Goal: Task Accomplishment & Management: Use online tool/utility

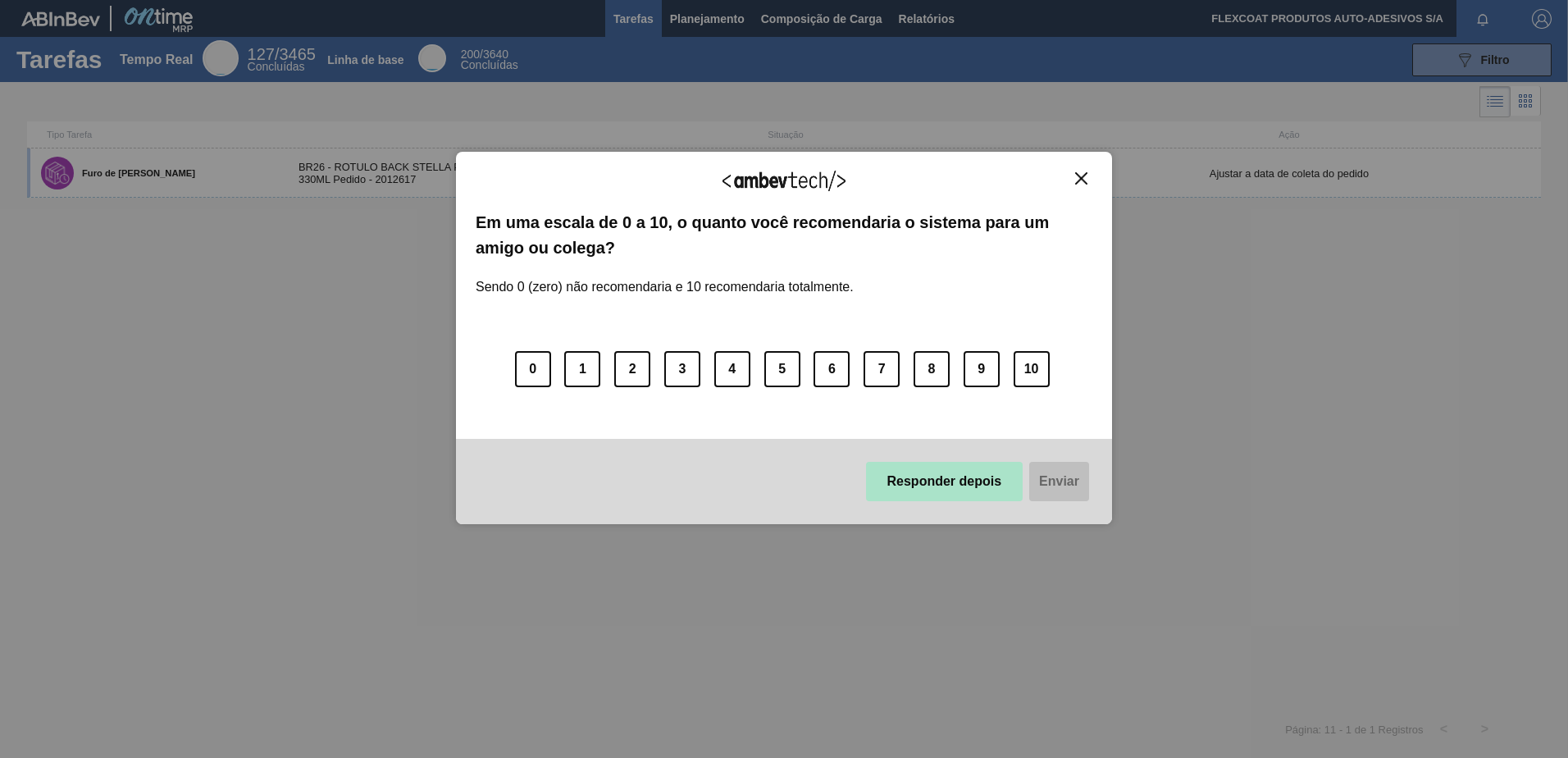
click at [946, 473] on button "Responder depois" at bounding box center [944, 481] width 157 height 40
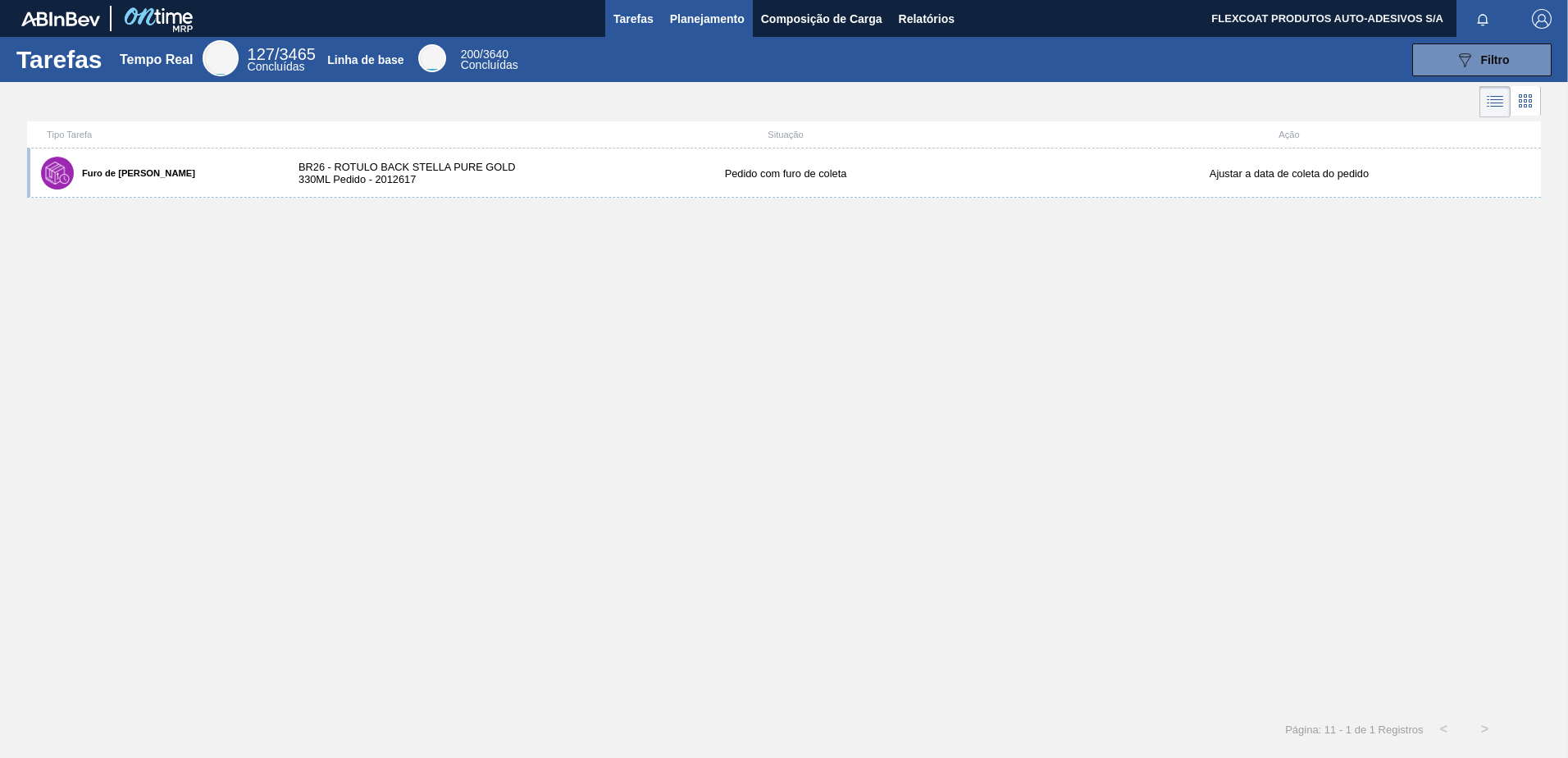
click at [699, 17] on span "Planejamento" at bounding box center [707, 19] width 75 height 20
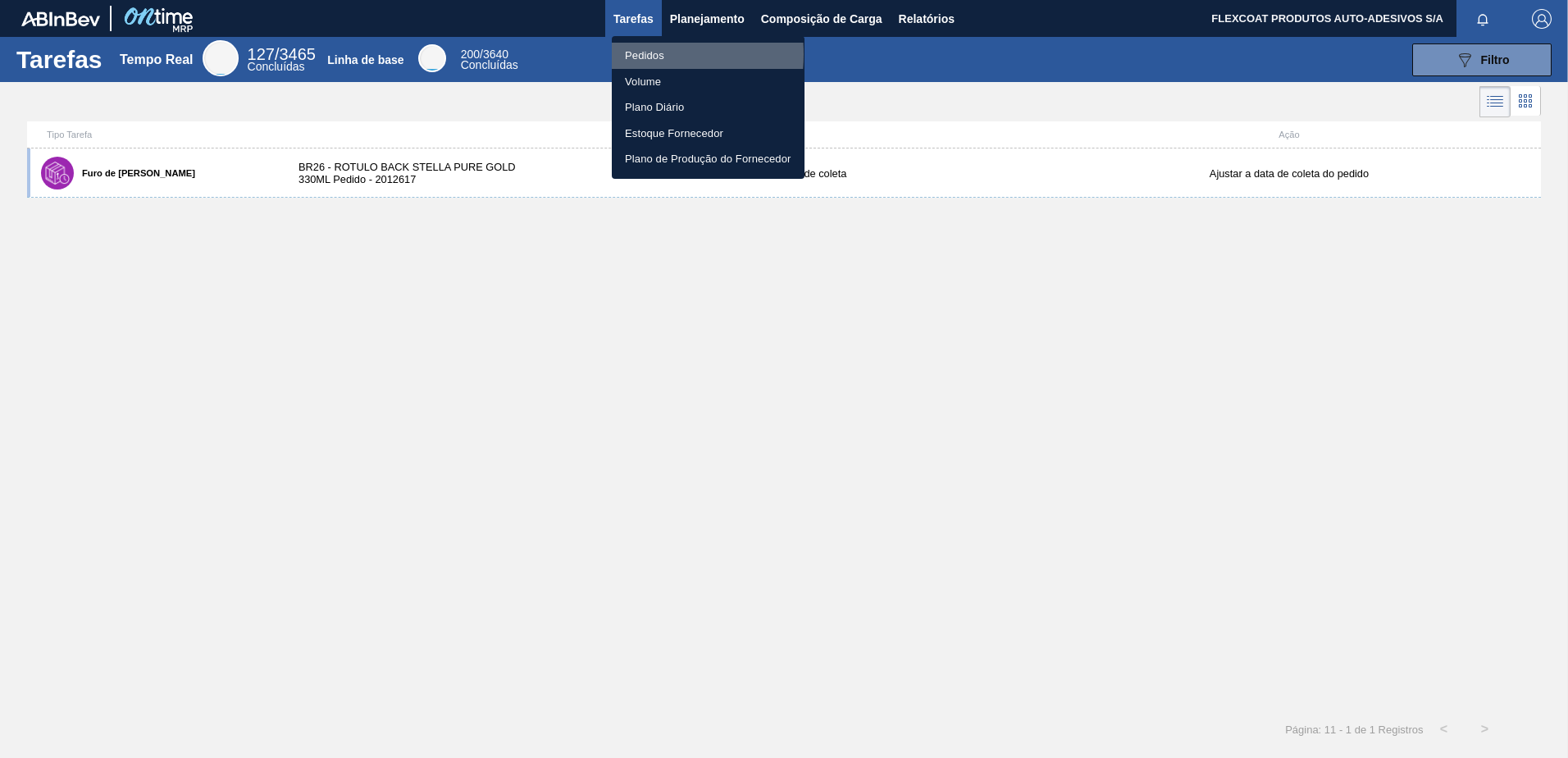
click at [627, 54] on li "Pedidos" at bounding box center [708, 56] width 193 height 26
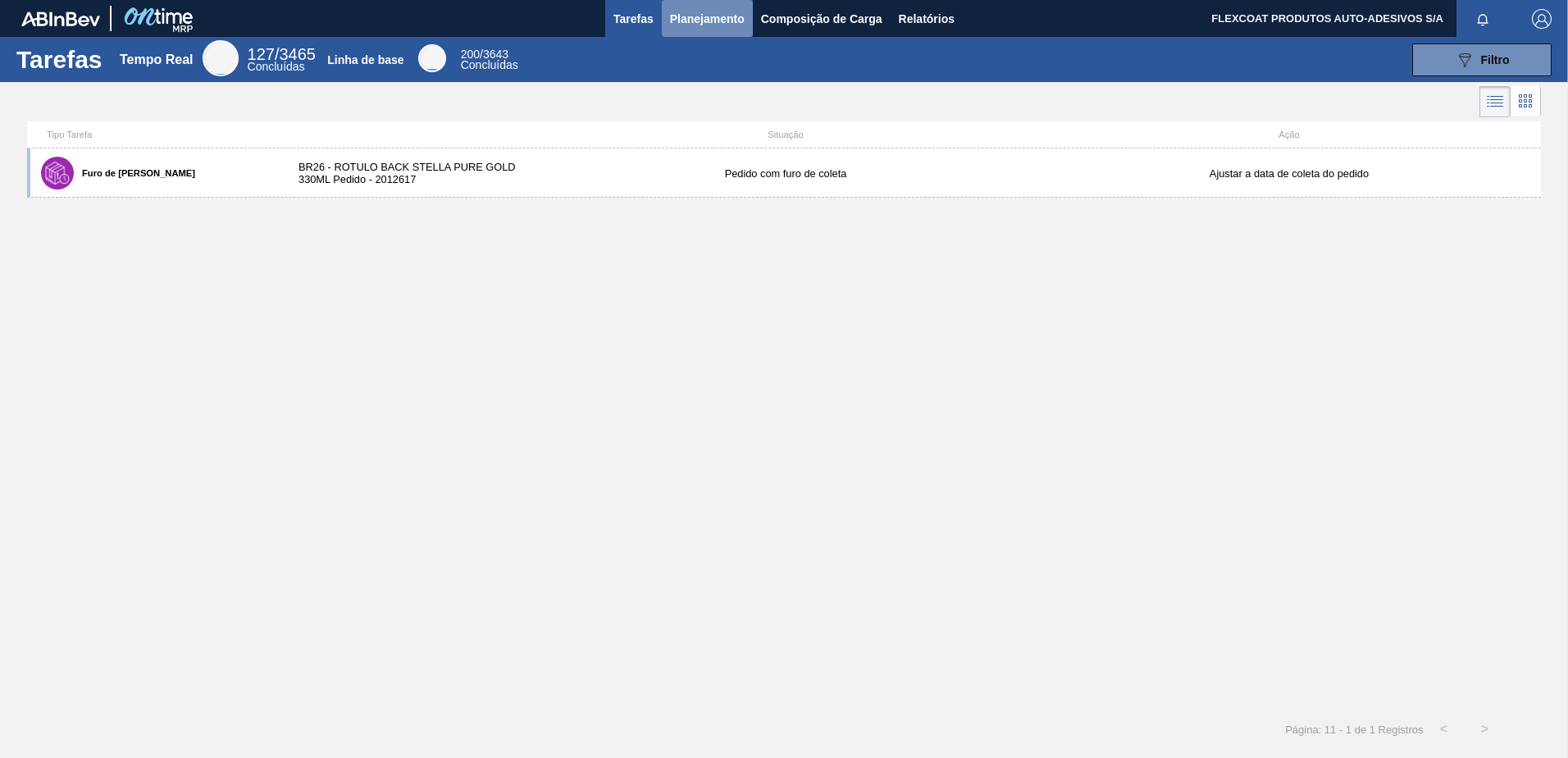
click at [700, 14] on span "Planejamento" at bounding box center [707, 19] width 75 height 20
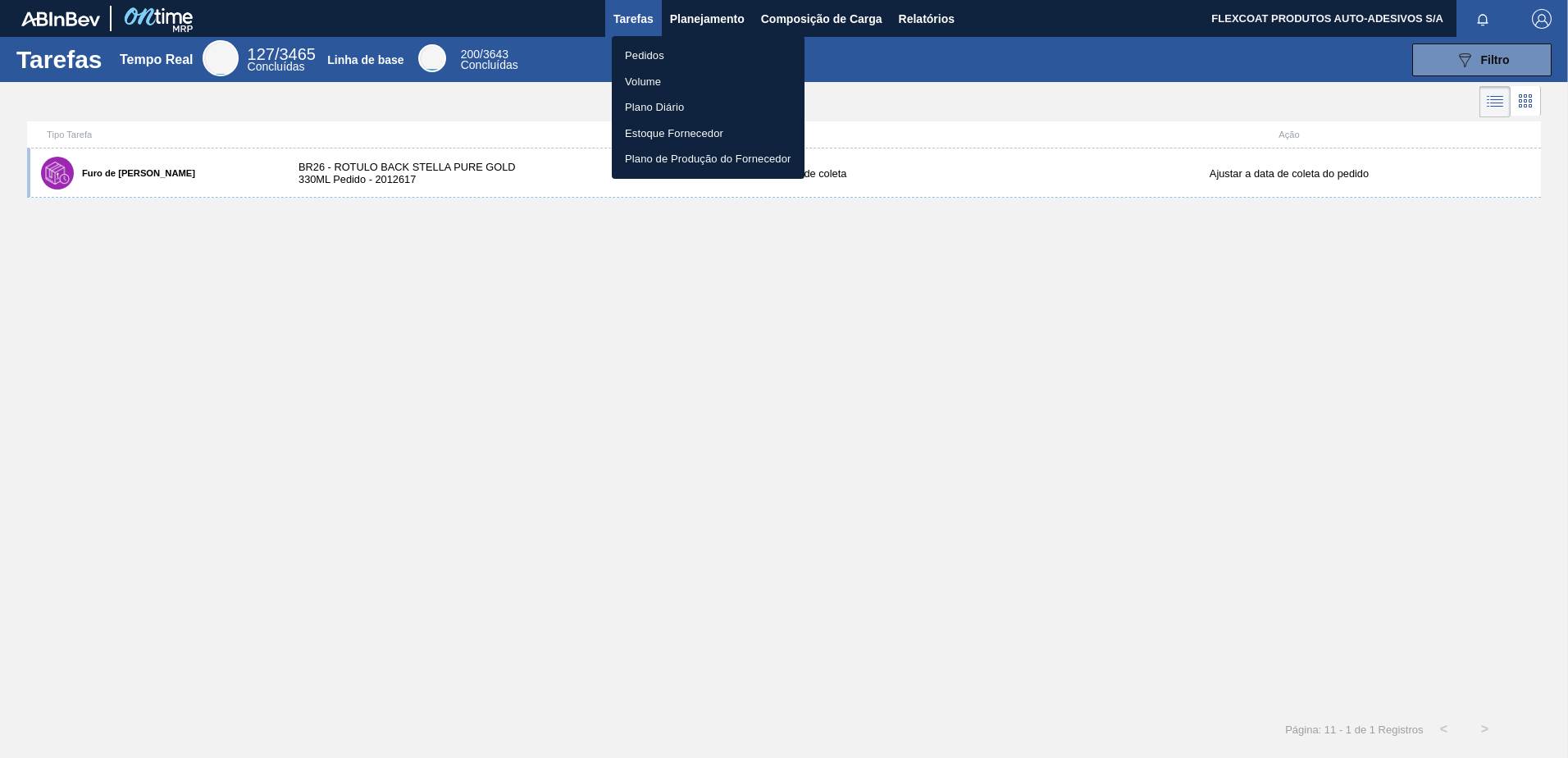
click at [637, 54] on li "Pedidos" at bounding box center [708, 56] width 193 height 26
